Goal: Book appointment/travel/reservation

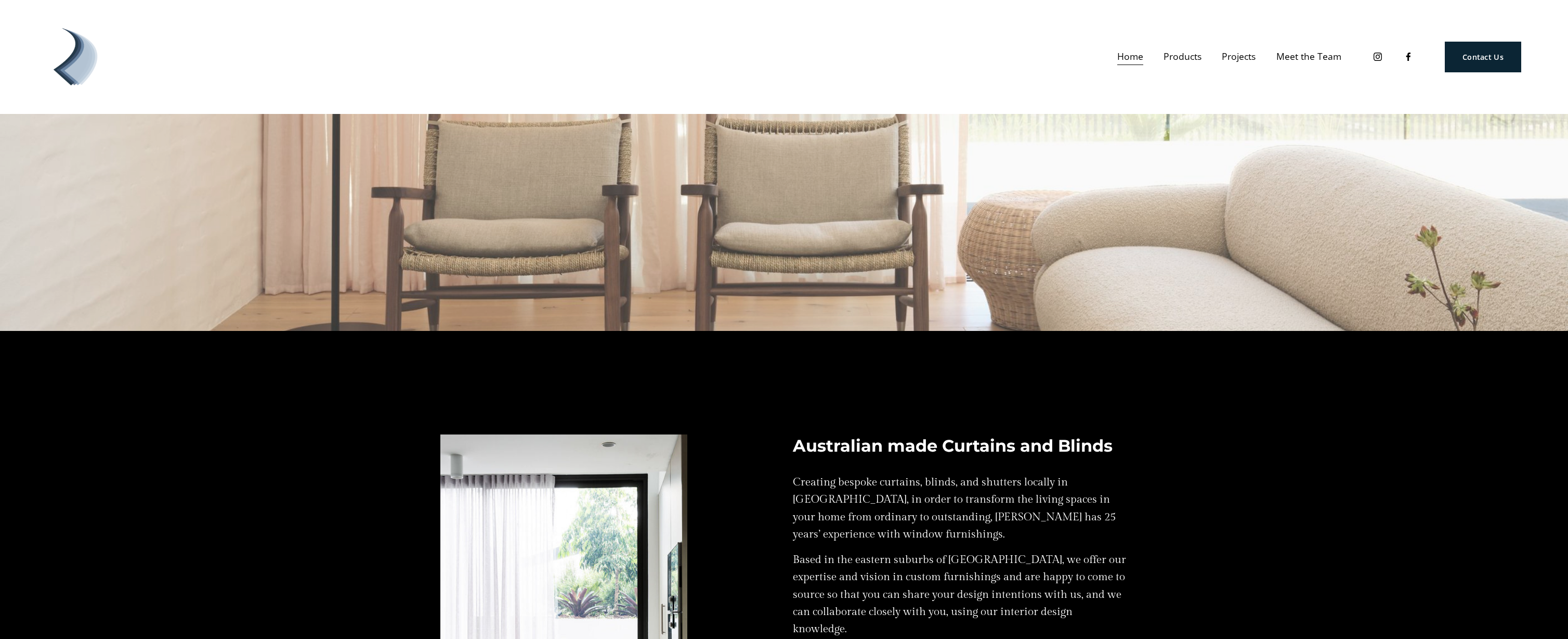
scroll to position [608, 0]
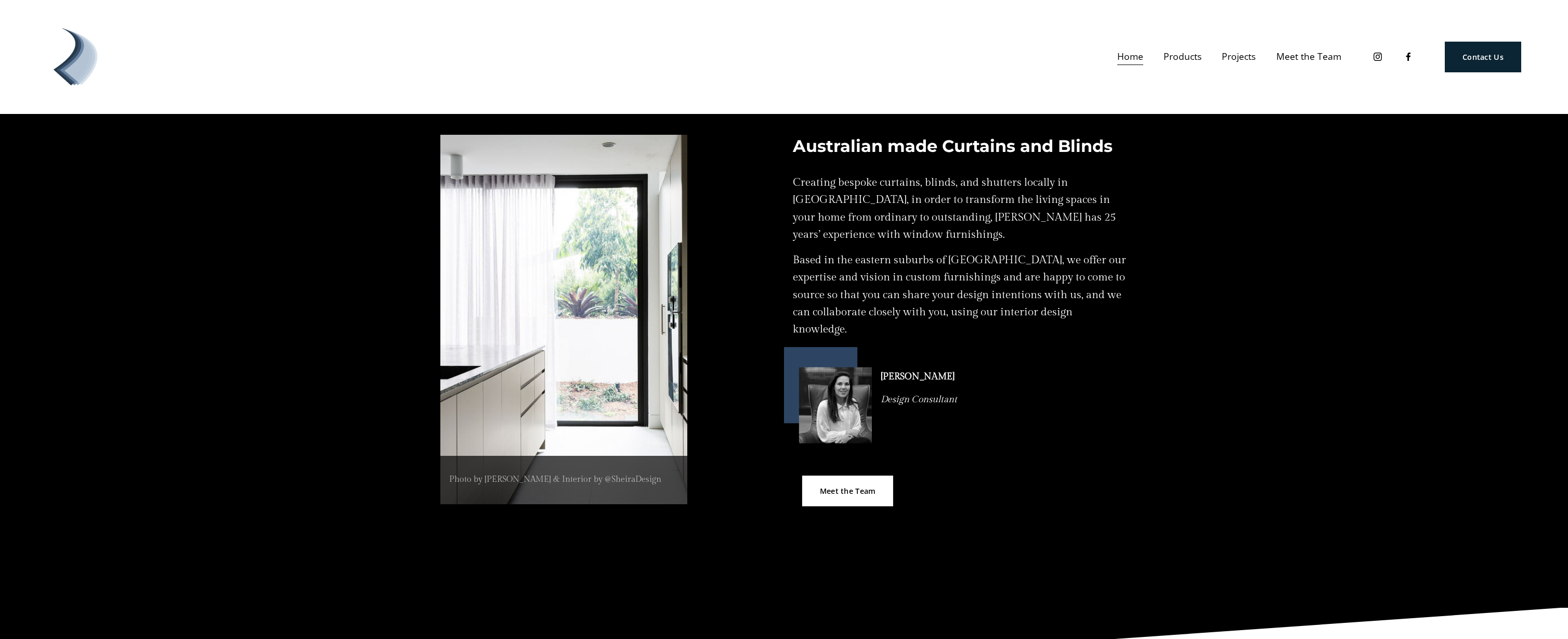
click at [1187, 62] on span "Products" at bounding box center [1183, 56] width 38 height 16
click at [0, 0] on span "Curtains" at bounding box center [0, 0] width 0 height 0
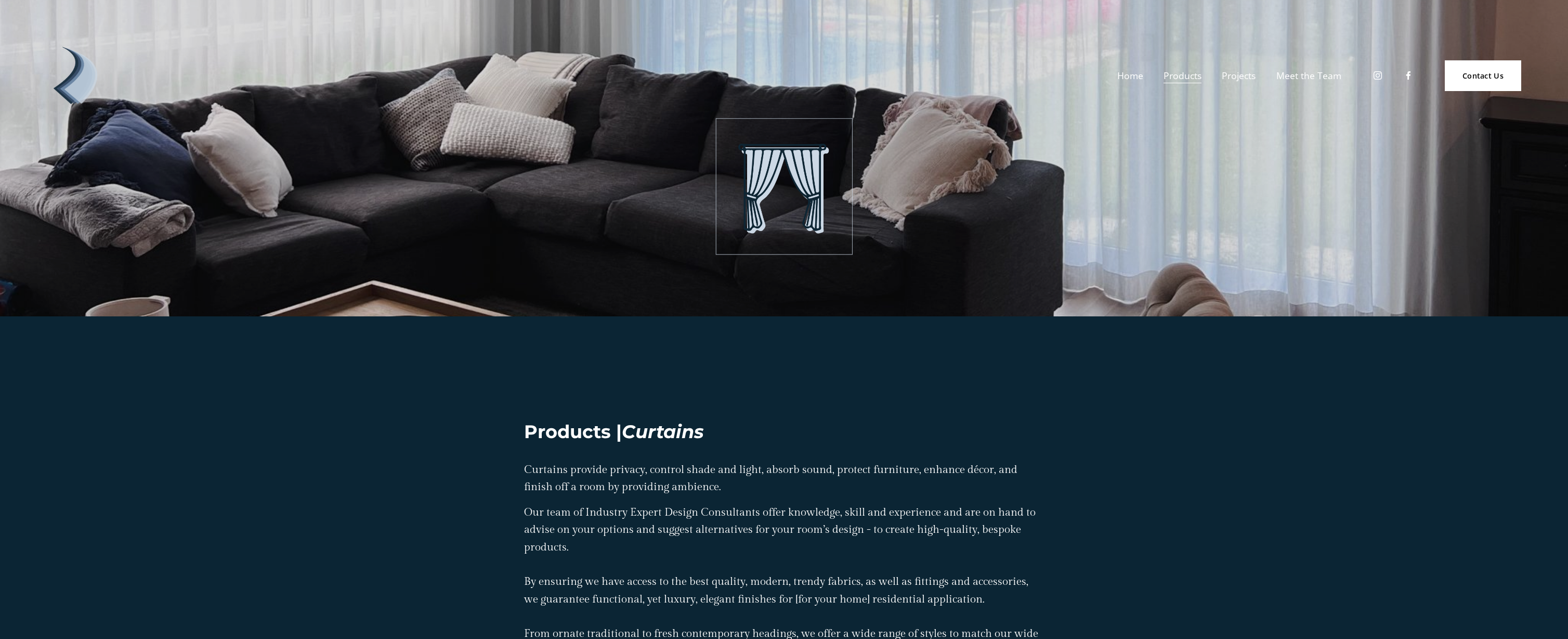
click at [1245, 58] on div "Home Products Curtains Blinds" at bounding box center [694, 76] width 1294 height 57
click at [1243, 84] on link "Projects" at bounding box center [1239, 76] width 34 height 18
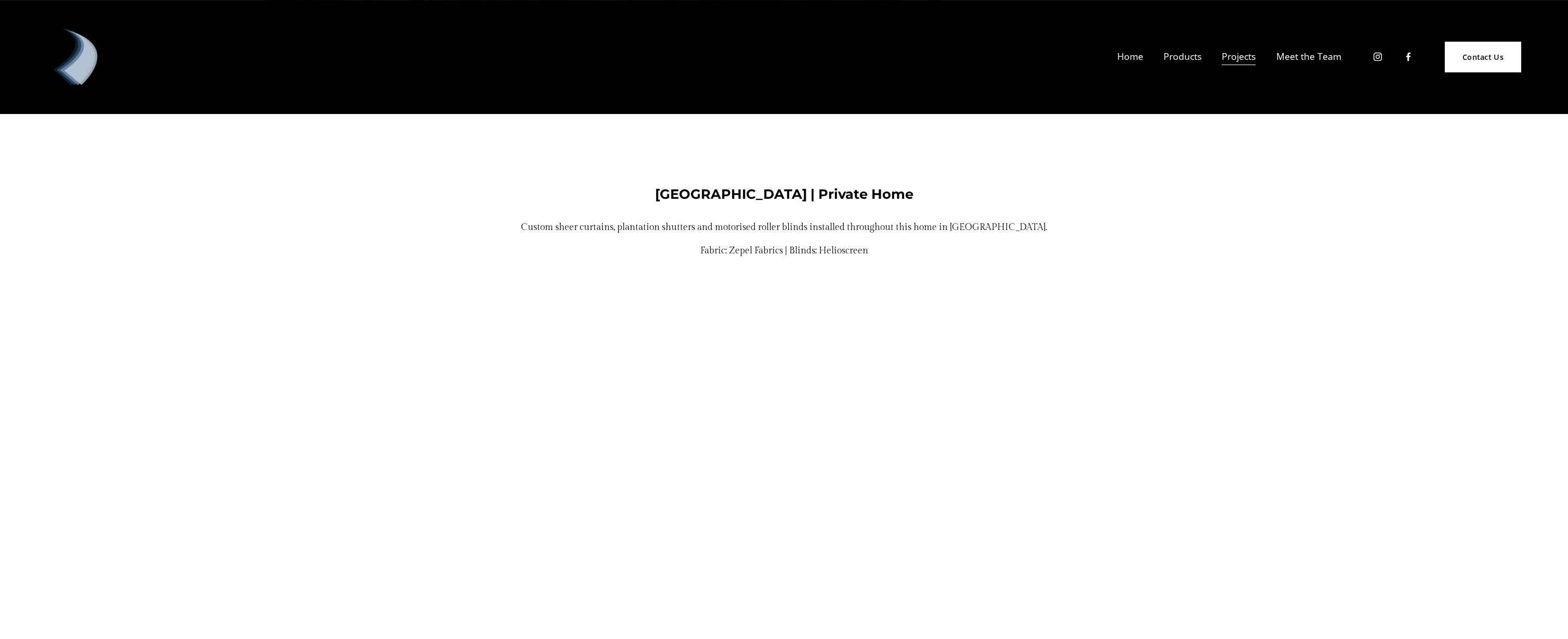
scroll to position [2576, 0]
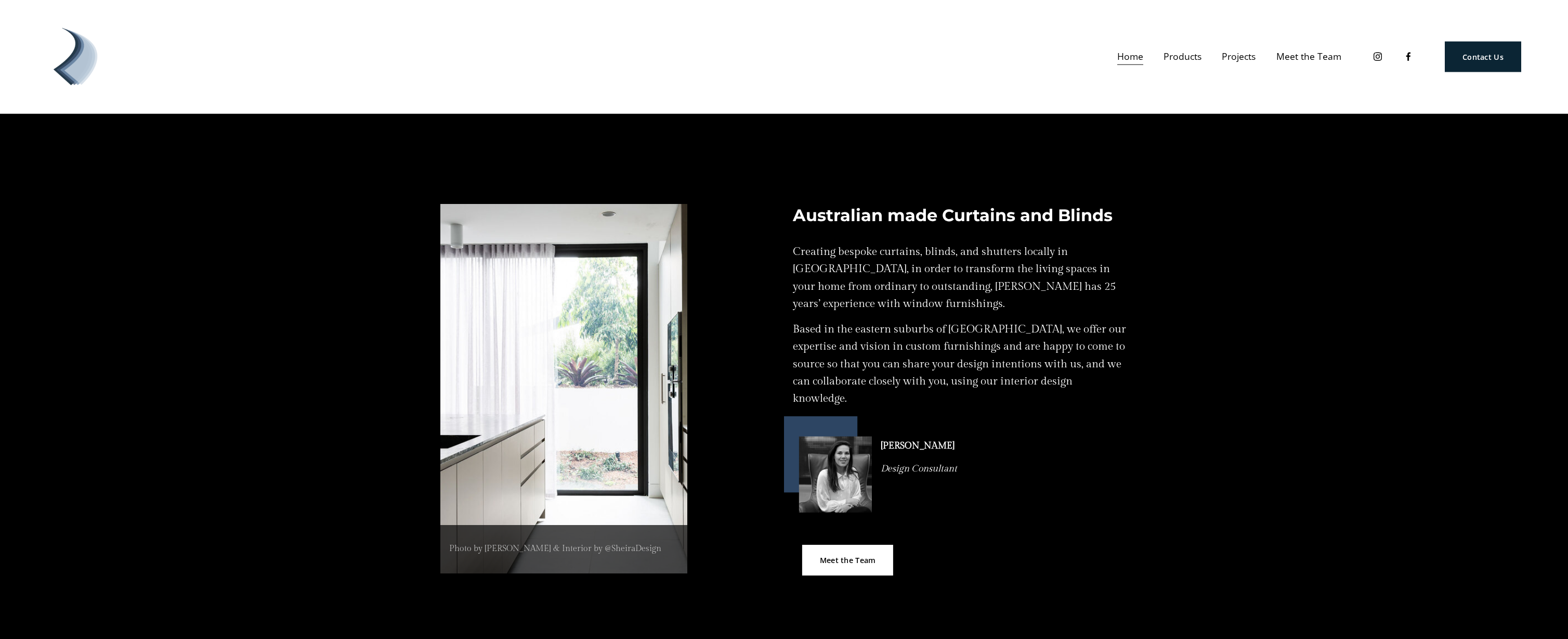
scroll to position [616, 0]
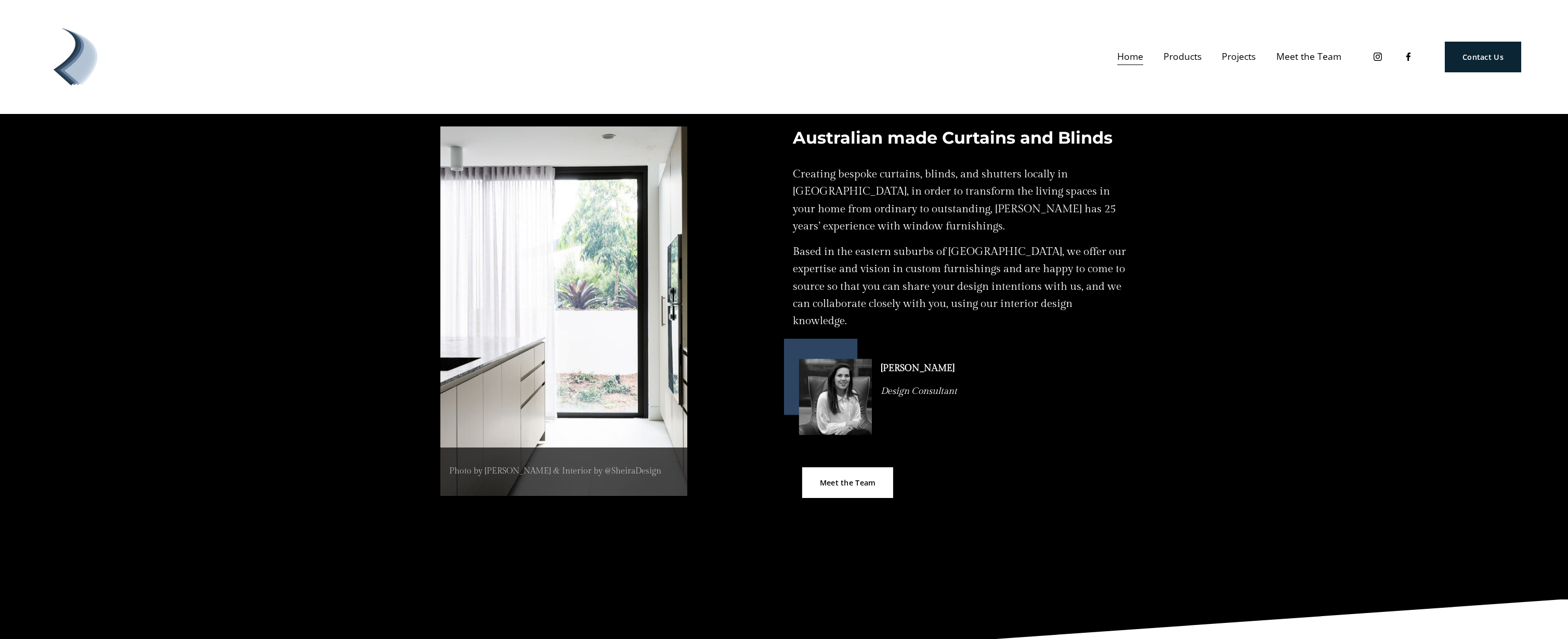
click at [1185, 57] on span "Products" at bounding box center [1183, 56] width 38 height 16
click at [0, 0] on span "Curtains" at bounding box center [0, 0] width 0 height 0
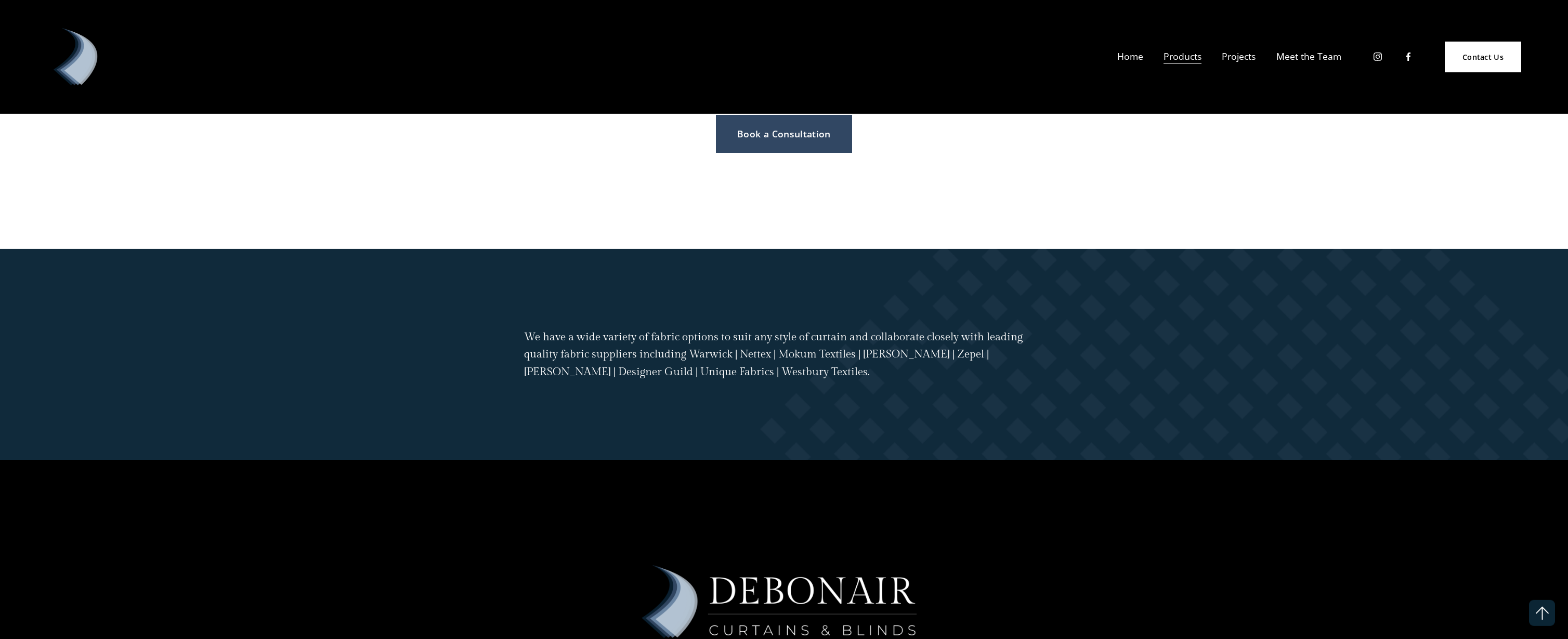
scroll to position [2559, 0]
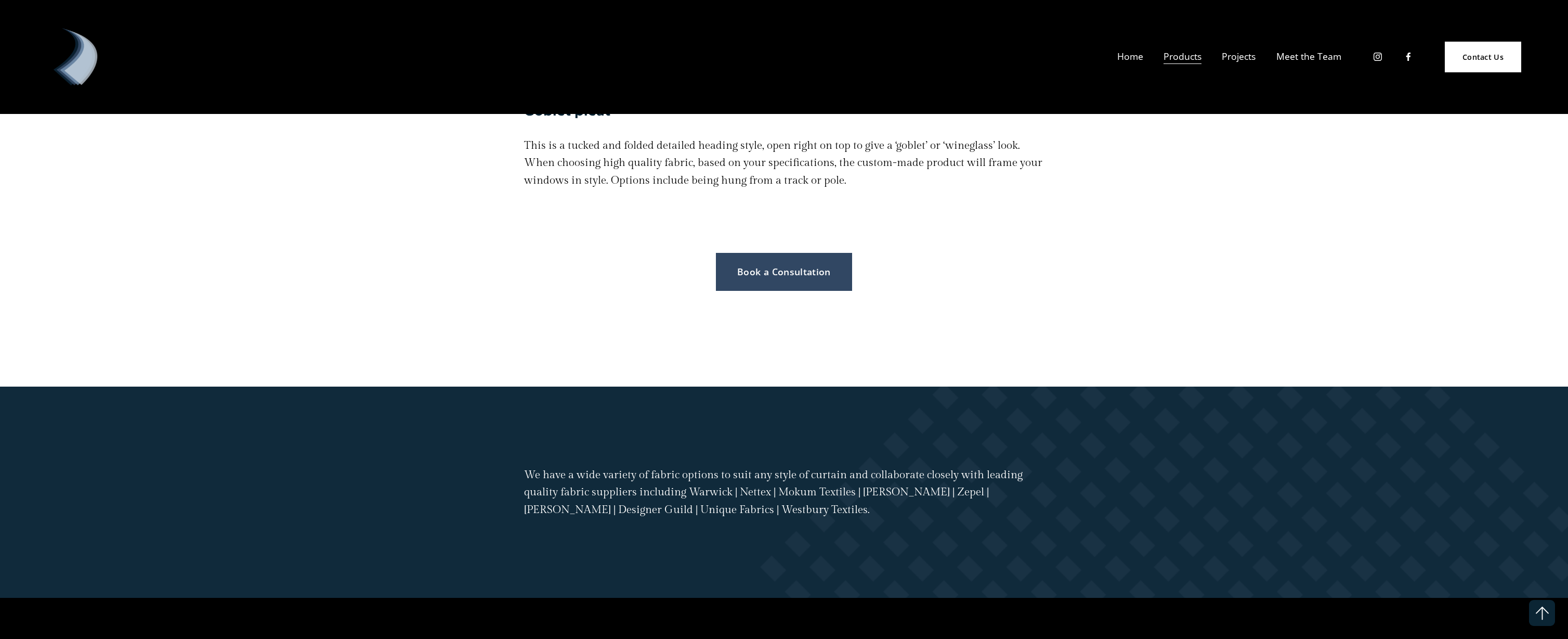
click at [765, 280] on link "Book a Consultation" at bounding box center [784, 272] width 136 height 38
